Goal: Task Accomplishment & Management: Manage account settings

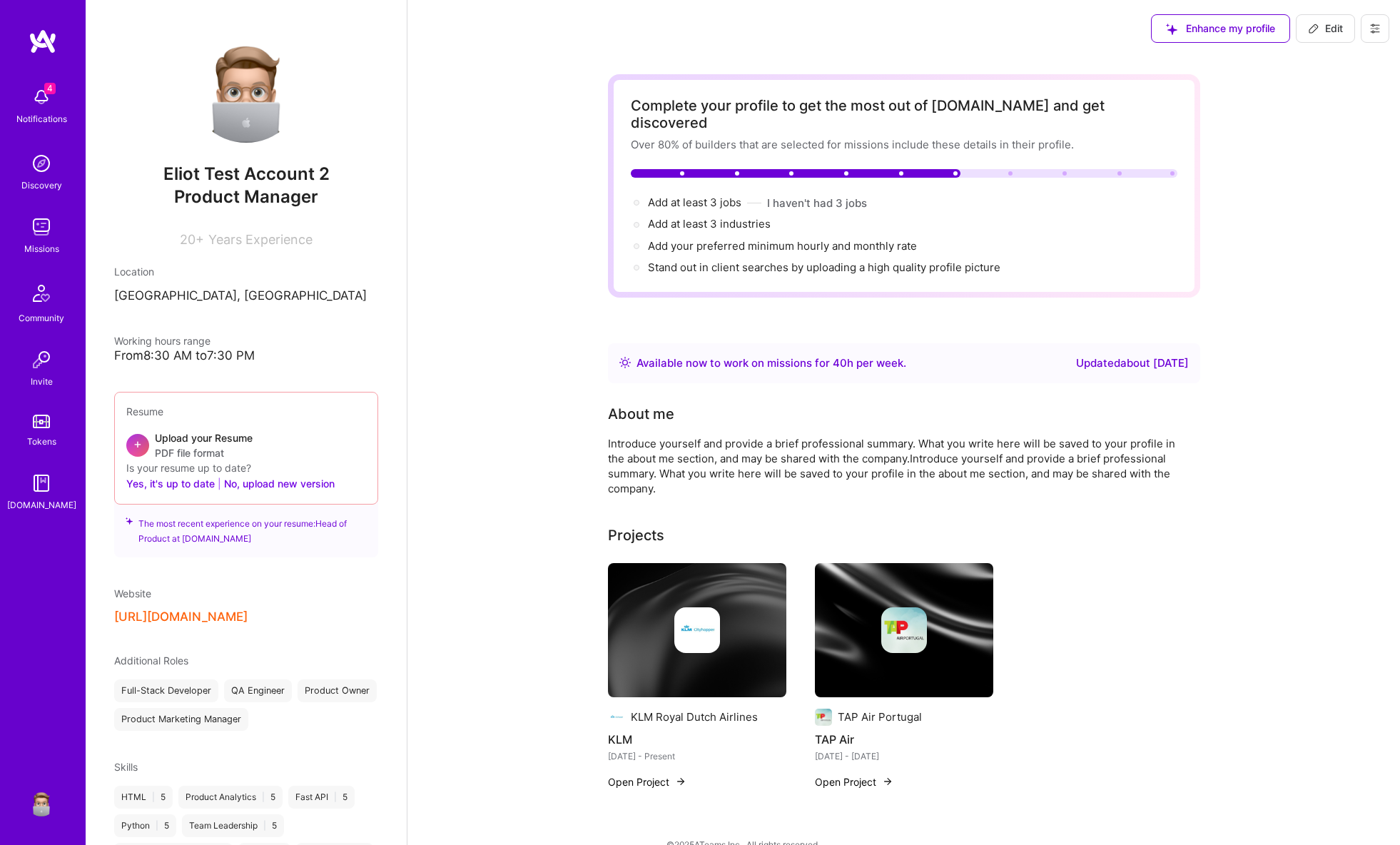
click at [1369, 35] on button at bounding box center [1375, 28] width 28 height 28
click at [1357, 55] on button "Settings" at bounding box center [1336, 60] width 107 height 36
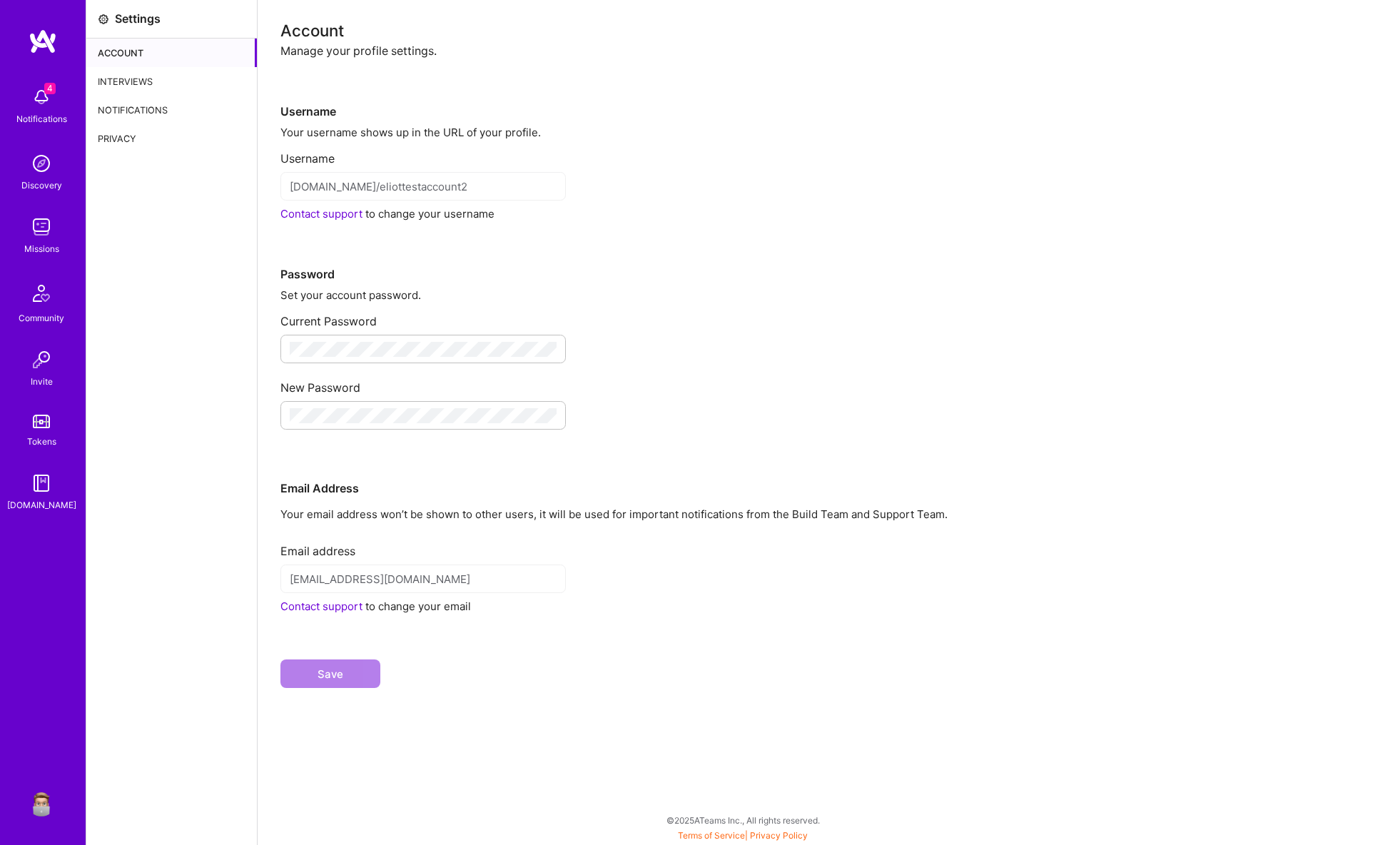
click at [157, 78] on div "Interviews" at bounding box center [171, 81] width 170 height 28
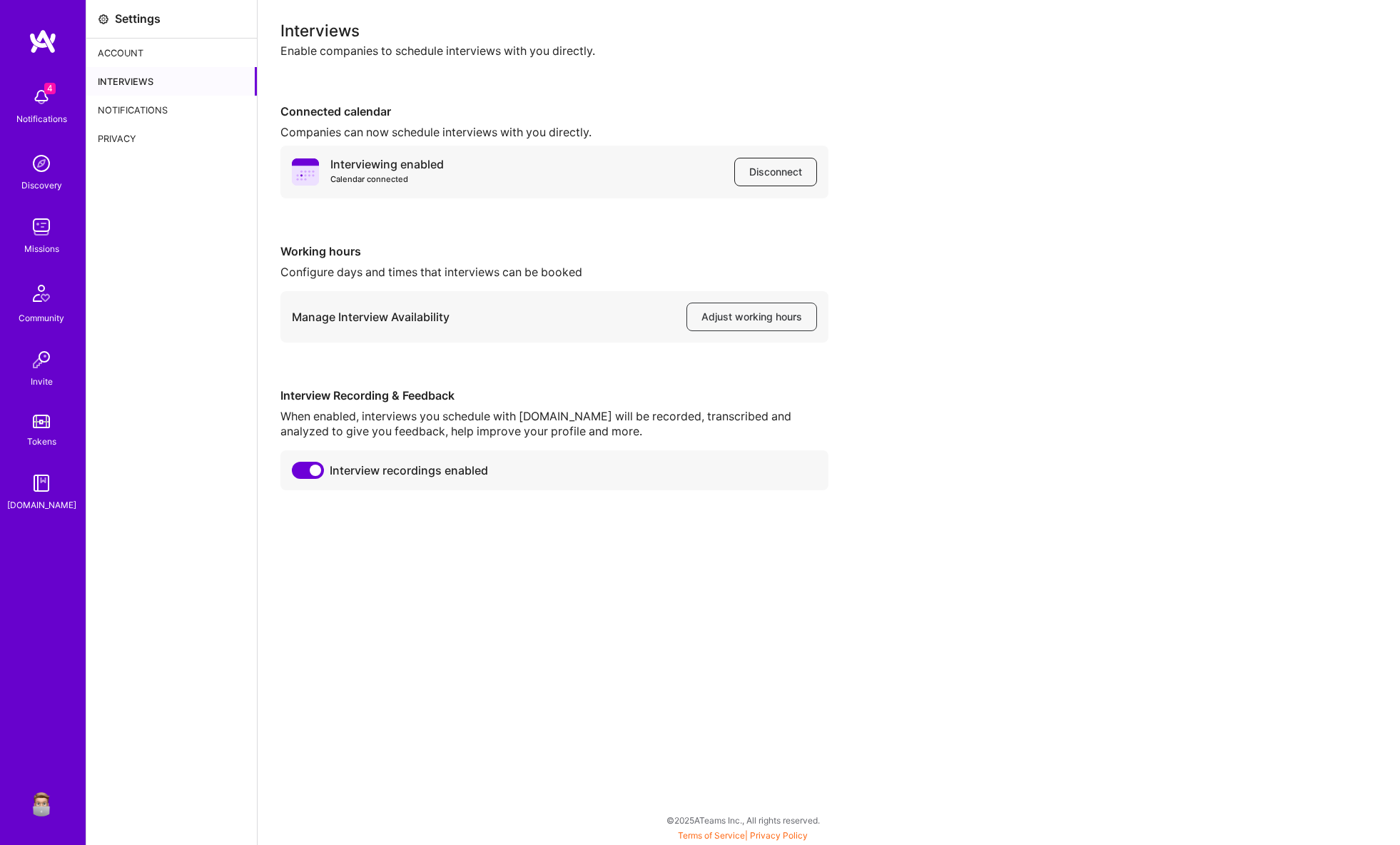
click at [749, 179] on button "Disconnect" at bounding box center [776, 172] width 83 height 28
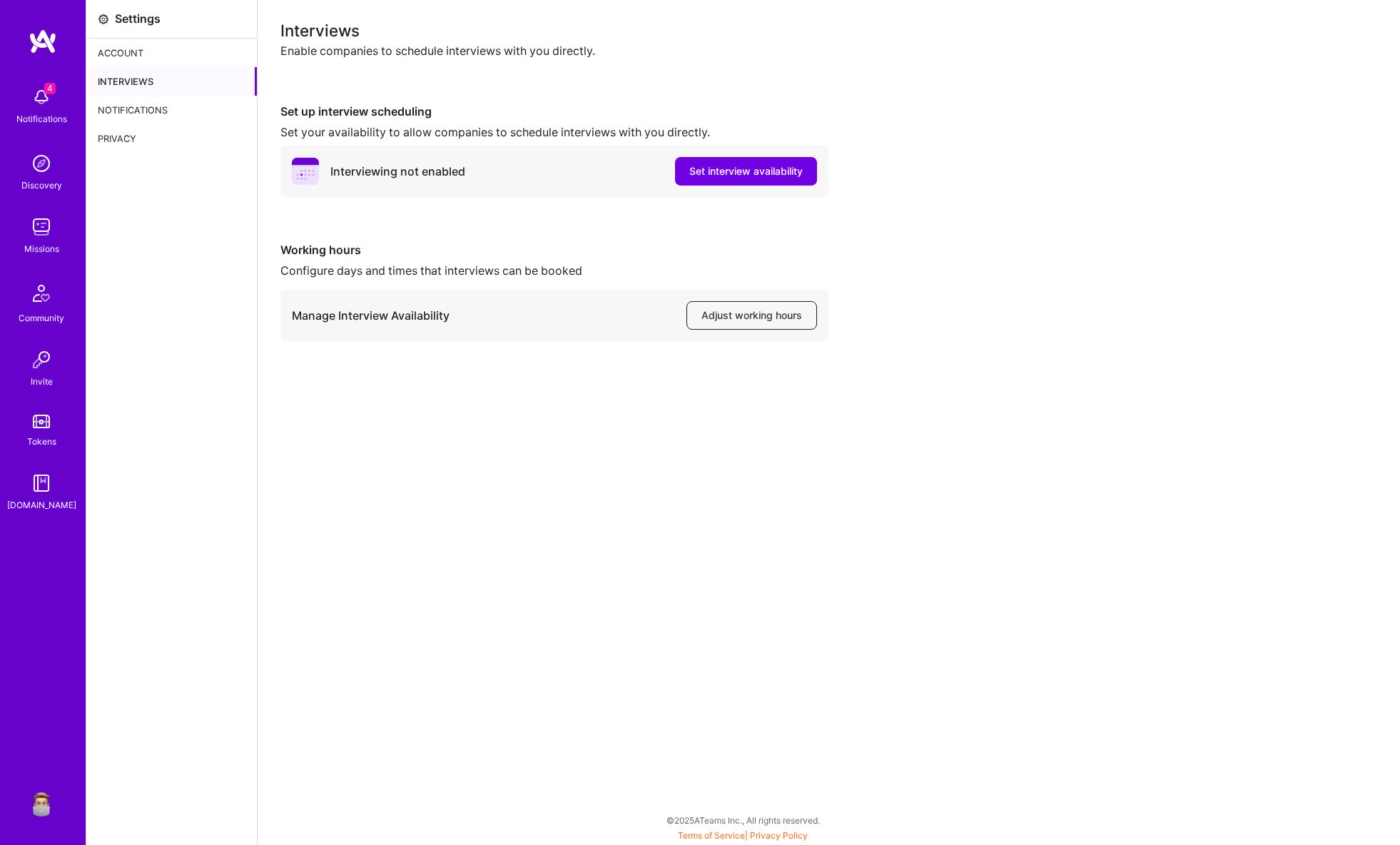
click at [728, 308] on span "Adjust working hours" at bounding box center [751, 315] width 100 height 15
click at [51, 813] on img at bounding box center [41, 802] width 28 height 28
